Goal: Transaction & Acquisition: Purchase product/service

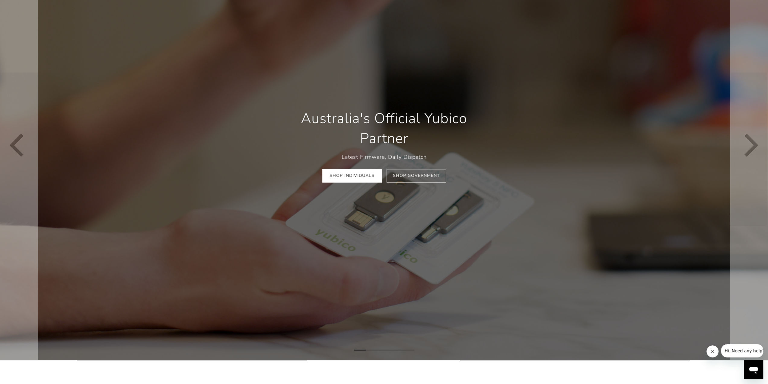
scroll to position [211, 0]
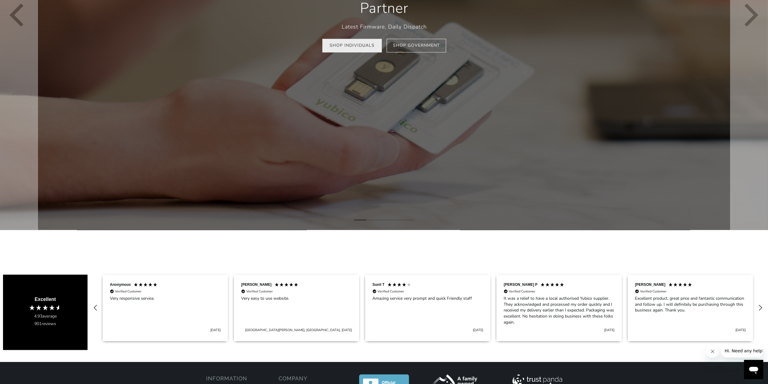
click at [351, 48] on link "Shop Individuals" at bounding box center [351, 46] width 59 height 14
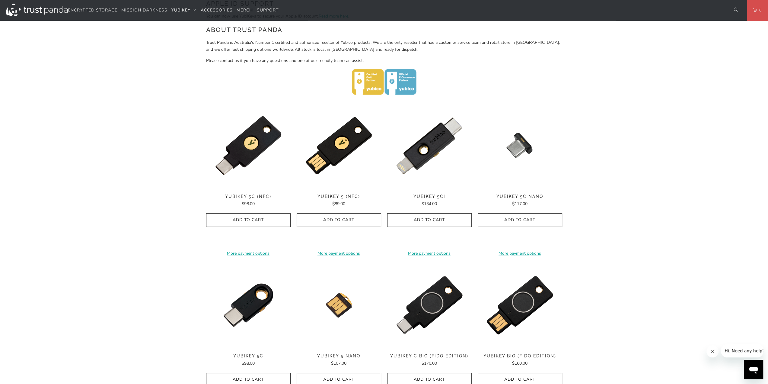
scroll to position [241, 0]
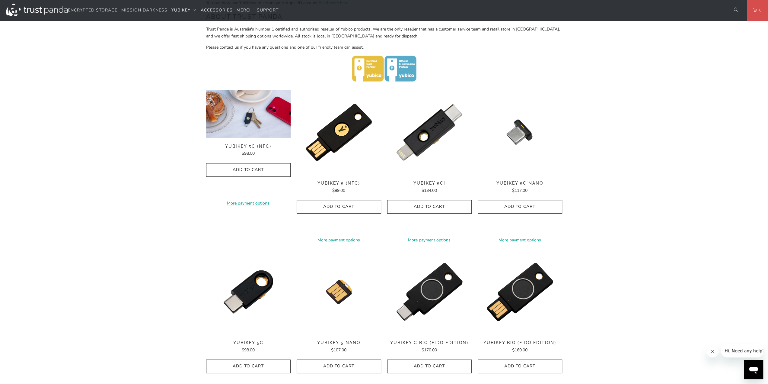
click at [239, 131] on img at bounding box center [248, 114] width 84 height 48
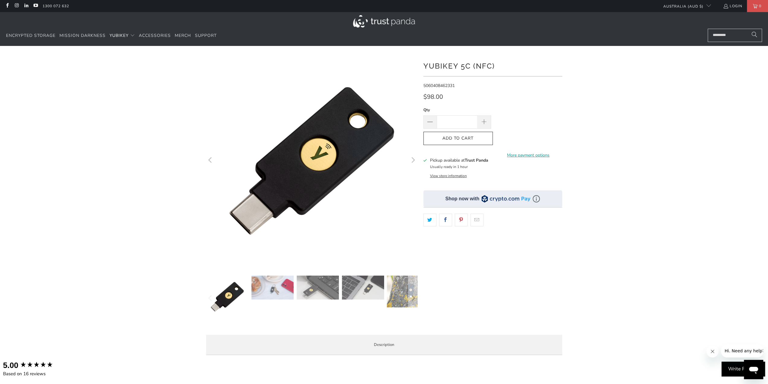
click at [451, 86] on span "5060408462331" at bounding box center [438, 86] width 31 height 6
